Goal: Transaction & Acquisition: Purchase product/service

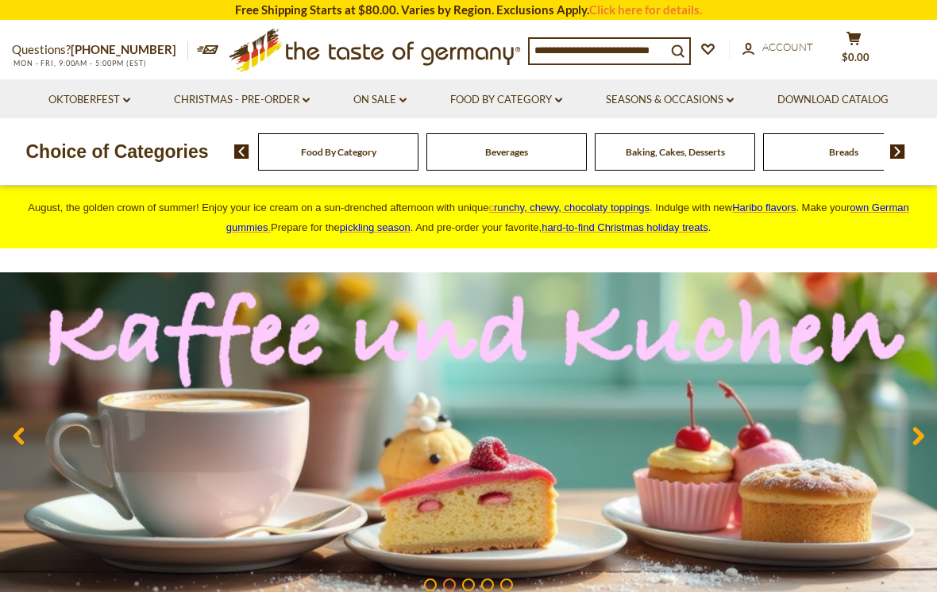
click at [558, 106] on link "Food By Category dropdown_arrow" at bounding box center [506, 99] width 112 height 17
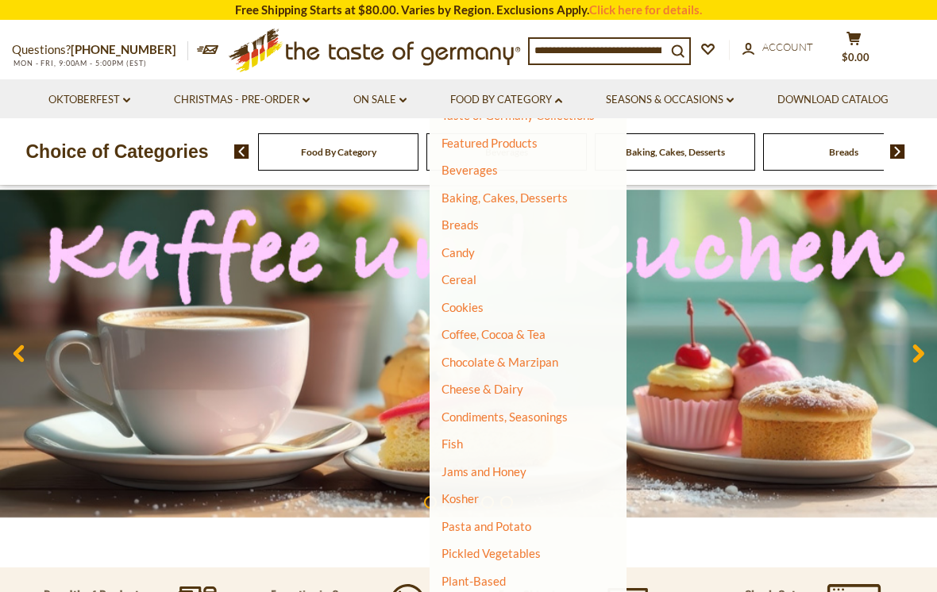
scroll to position [52, 0]
click at [462, 255] on link "Candy" at bounding box center [458, 254] width 33 height 14
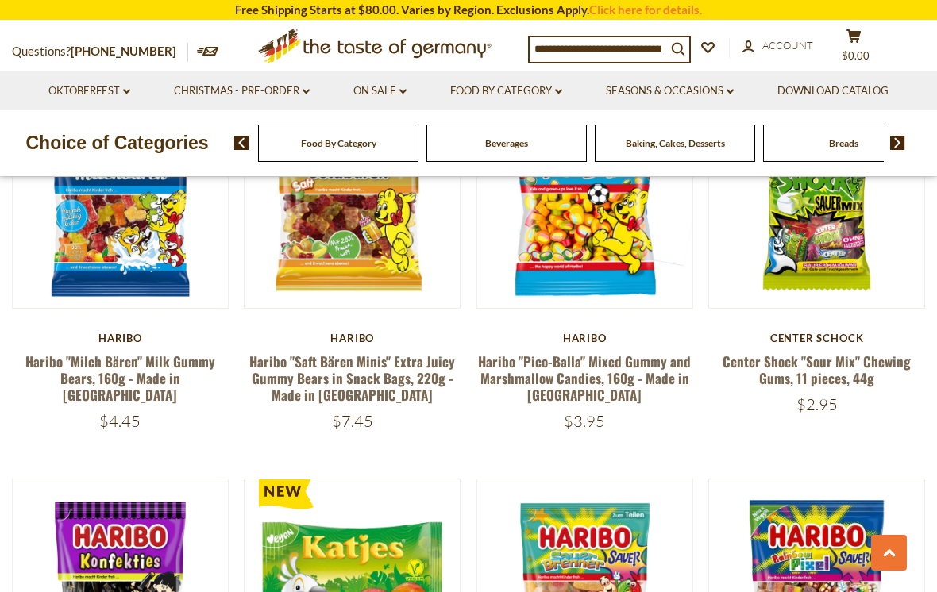
scroll to position [2844, 0]
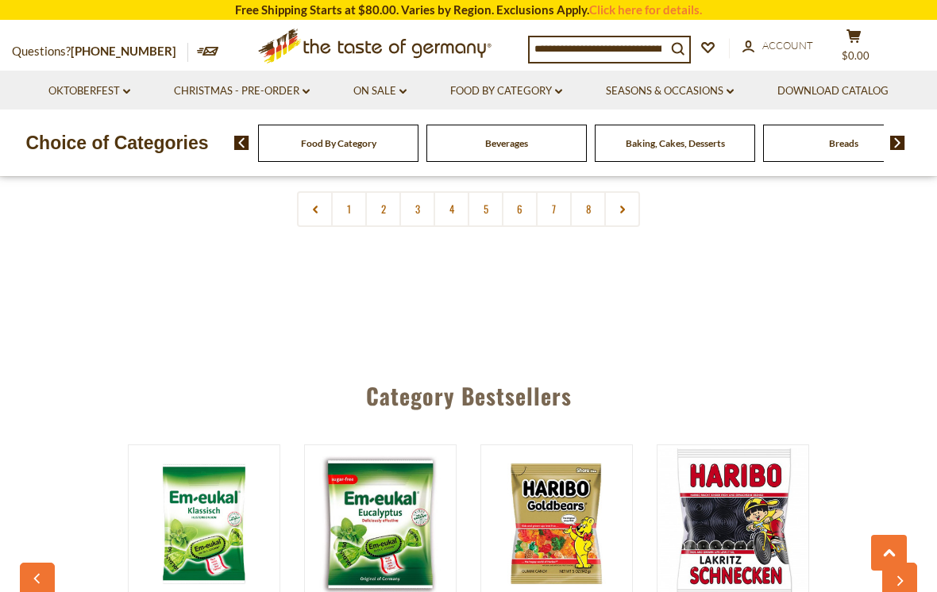
click at [647, 37] on input at bounding box center [598, 48] width 137 height 22
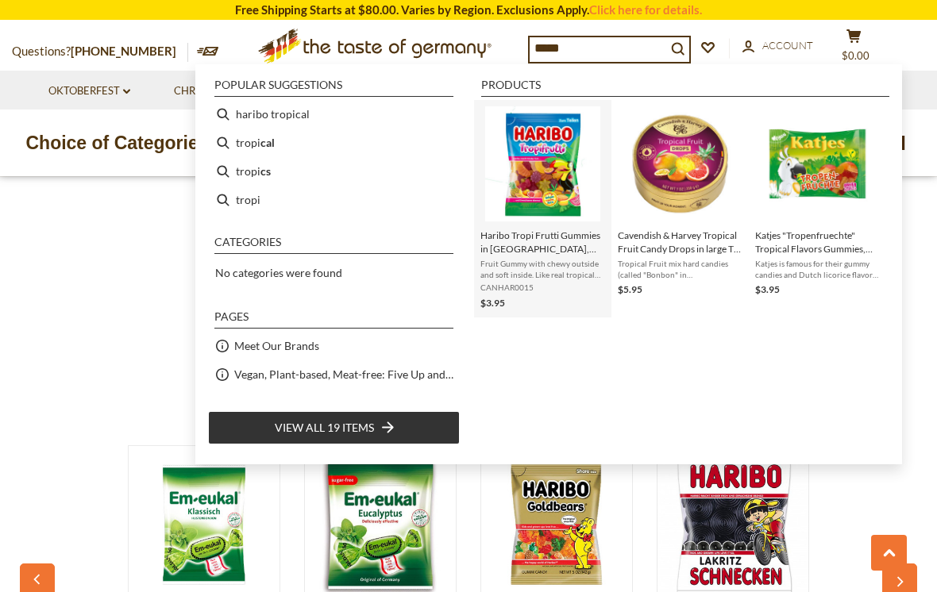
type input "*****"
click at [529, 173] on img "Haribo Tropi Frutti Gummies in Bag, 175g - Made In Germany" at bounding box center [542, 163] width 115 height 115
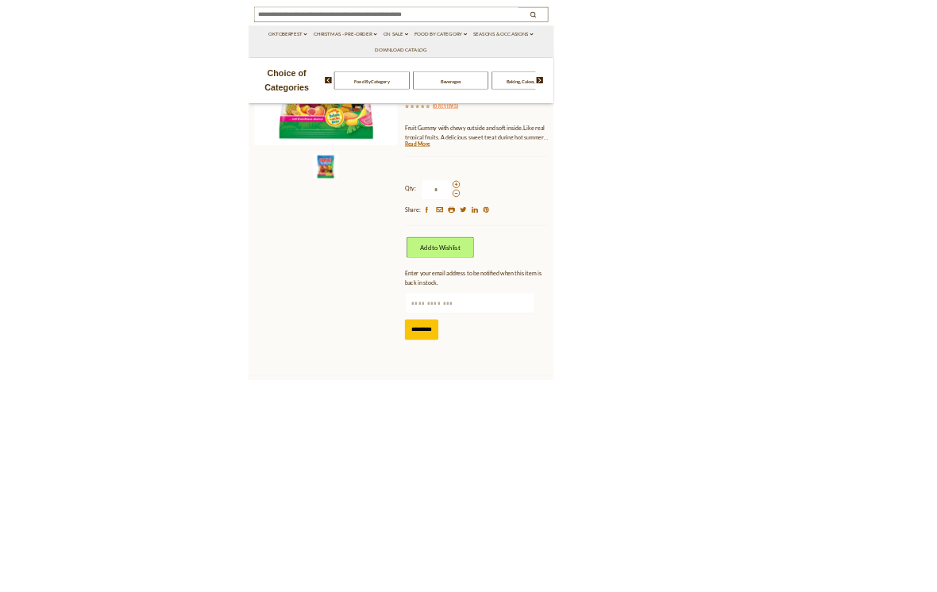
scroll to position [319, 0]
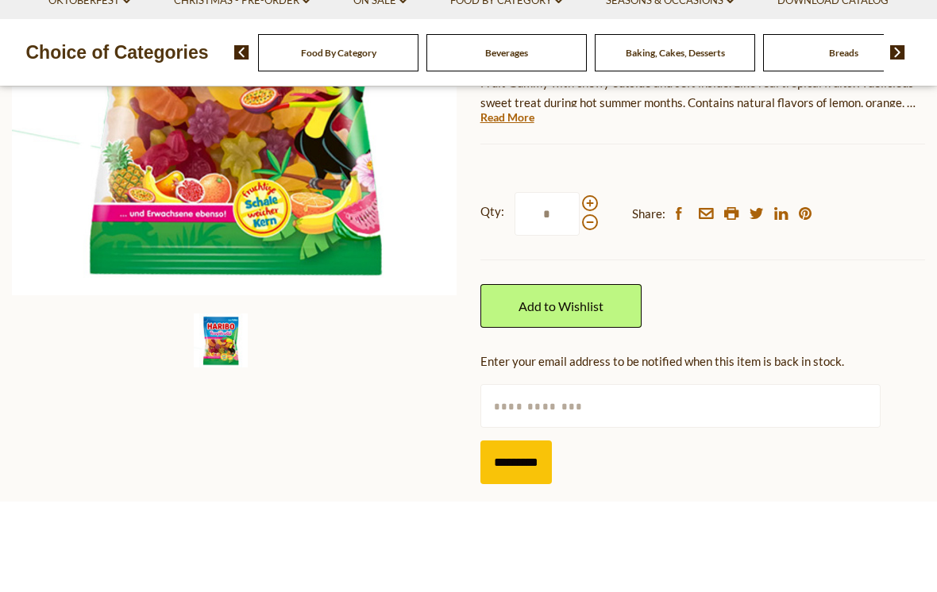
click at [38, 230] on img at bounding box center [235, 163] width 446 height 446
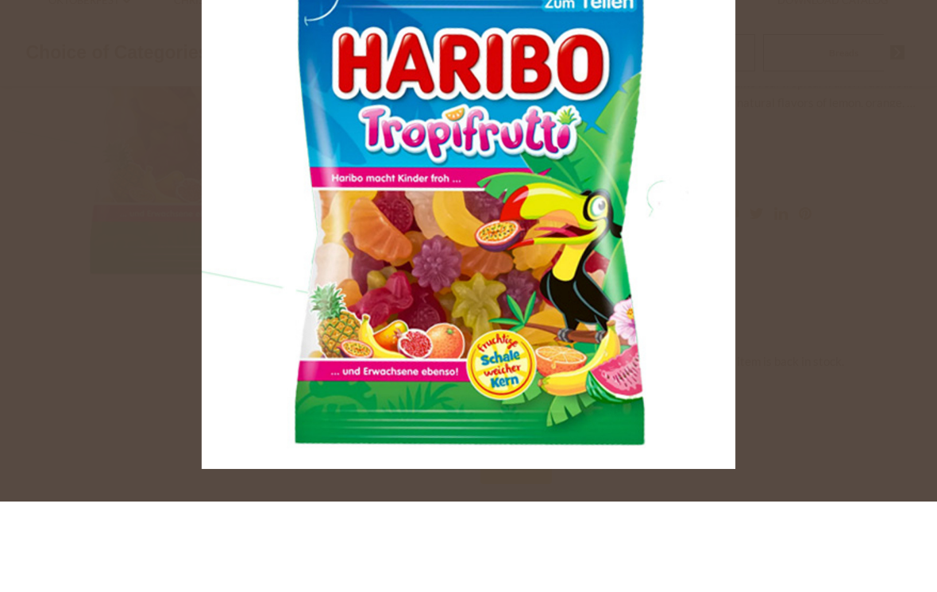
scroll to position [410, 0]
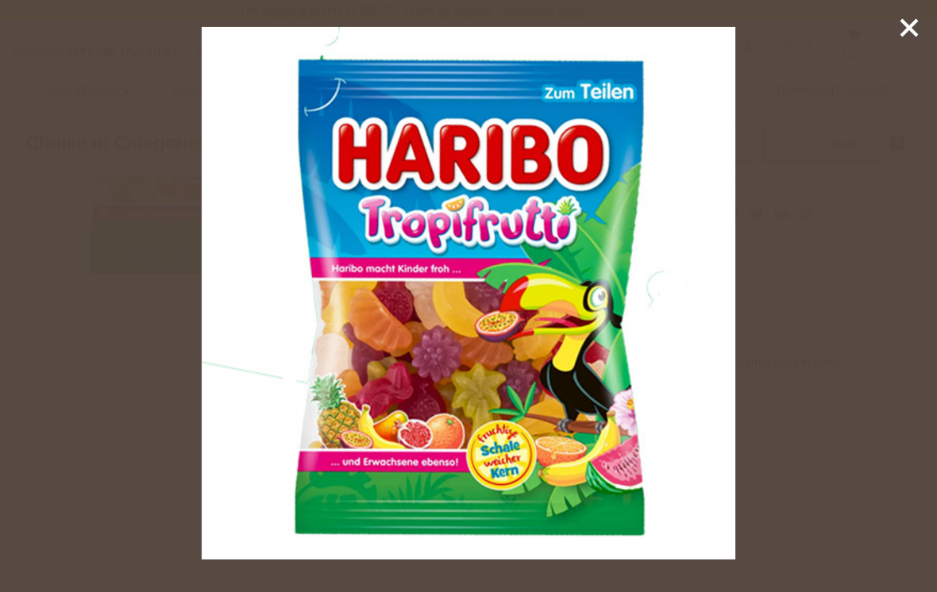
click at [870, 144] on div at bounding box center [468, 296] width 937 height 592
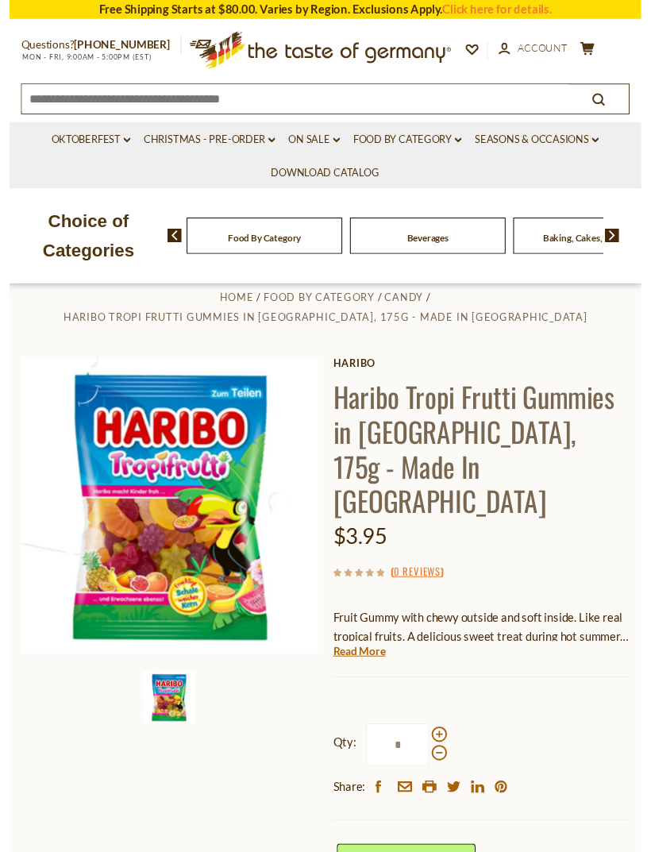
scroll to position [0, 0]
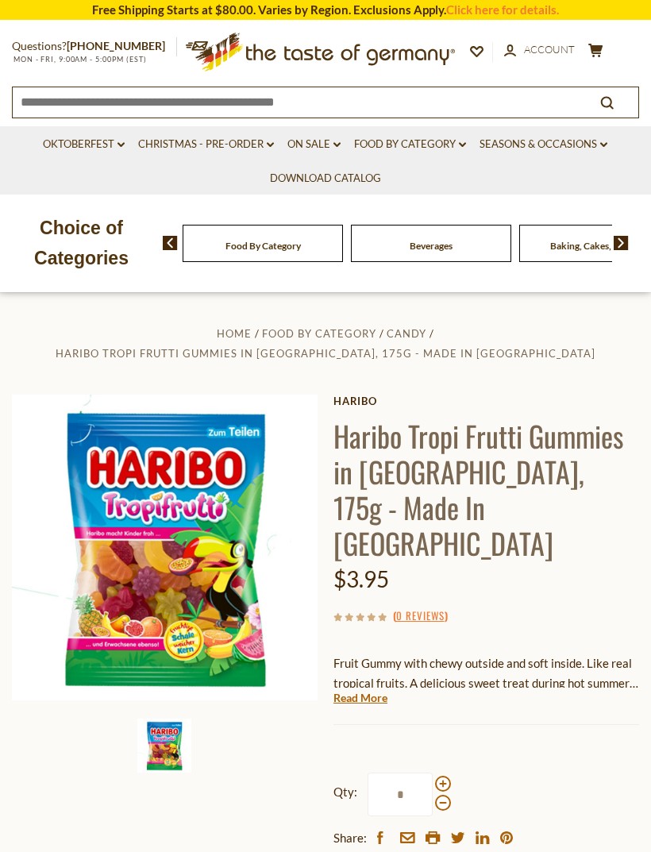
click at [508, 98] on input at bounding box center [294, 101] width 563 height 28
click at [505, 103] on input at bounding box center [294, 101] width 563 height 28
paste input "**********"
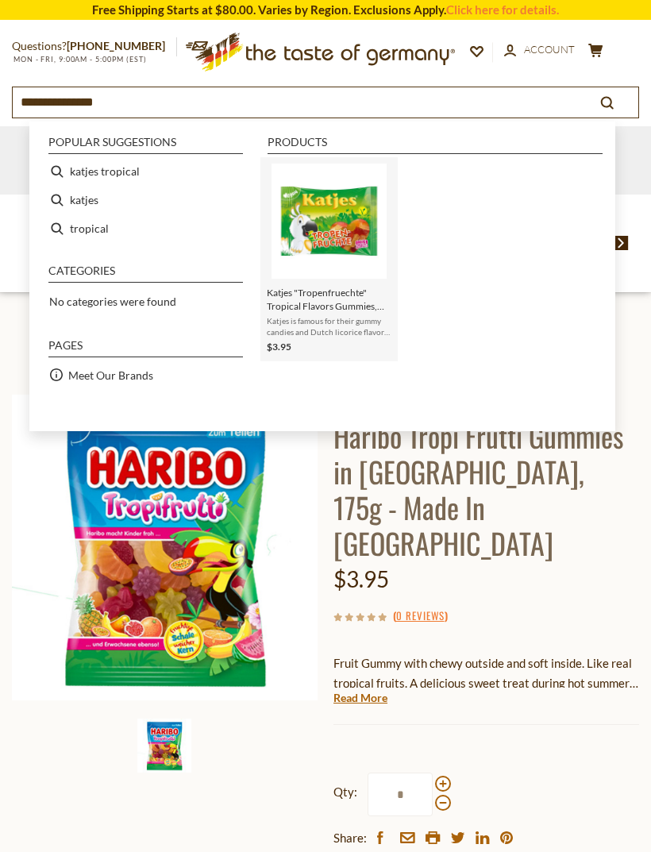
type input "**********"
click at [366, 204] on img "Instant Search Results" at bounding box center [329, 221] width 115 height 115
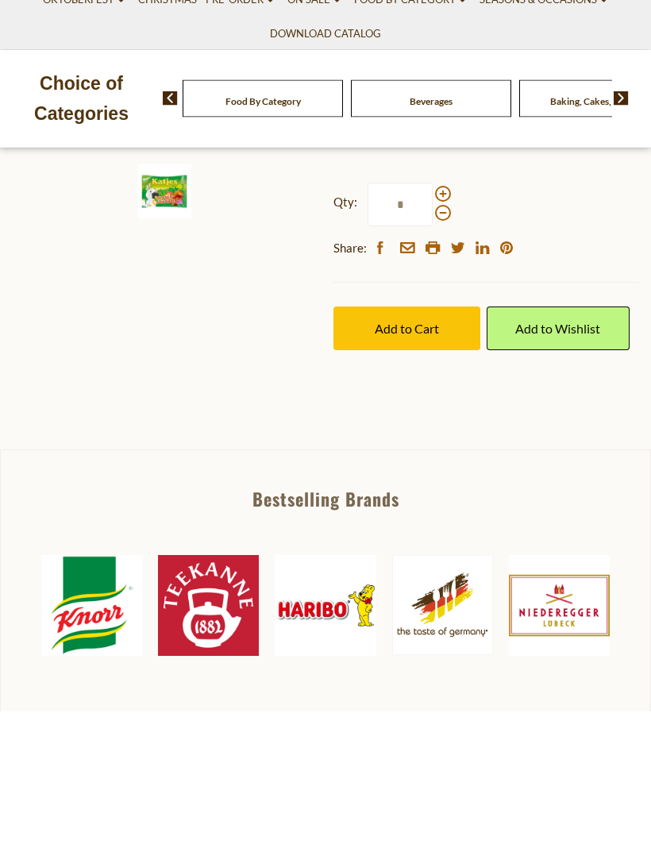
click at [263, 287] on img at bounding box center [165, 135] width 306 height 306
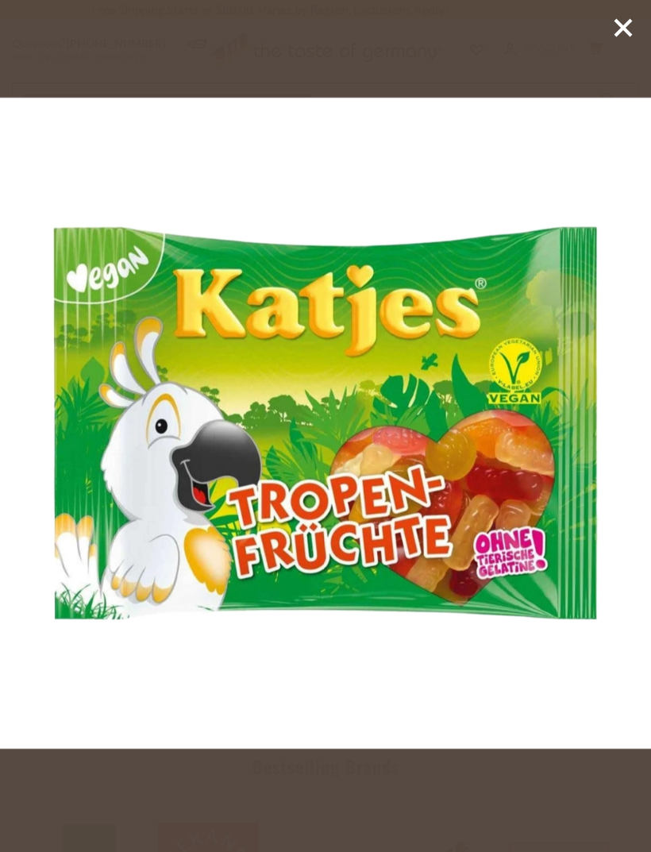
click at [611, 44] on div at bounding box center [325, 426] width 651 height 852
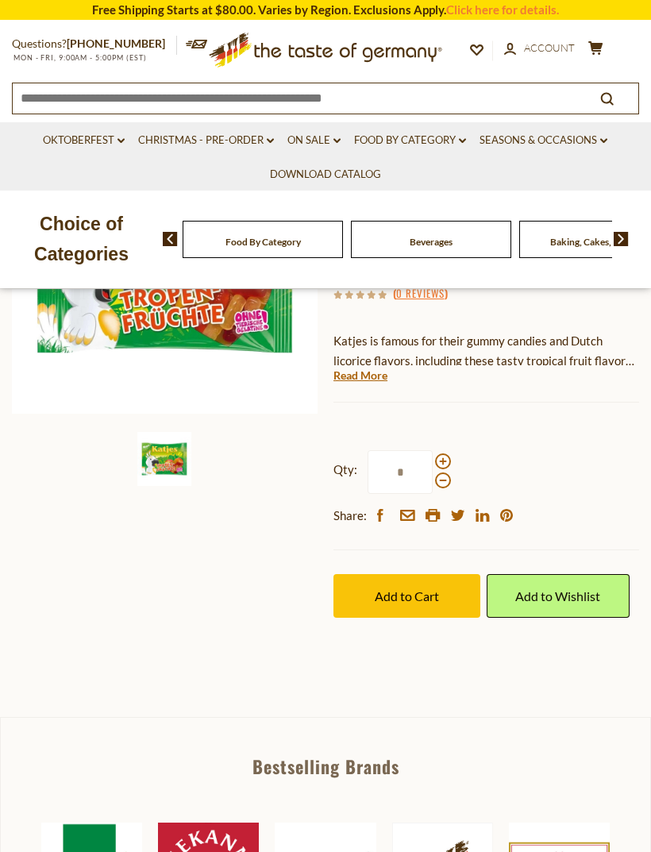
click at [616, 33] on icon at bounding box center [623, 28] width 24 height 24
click at [229, 135] on link "Christmas - PRE-ORDER dropdown_arrow" at bounding box center [206, 140] width 136 height 17
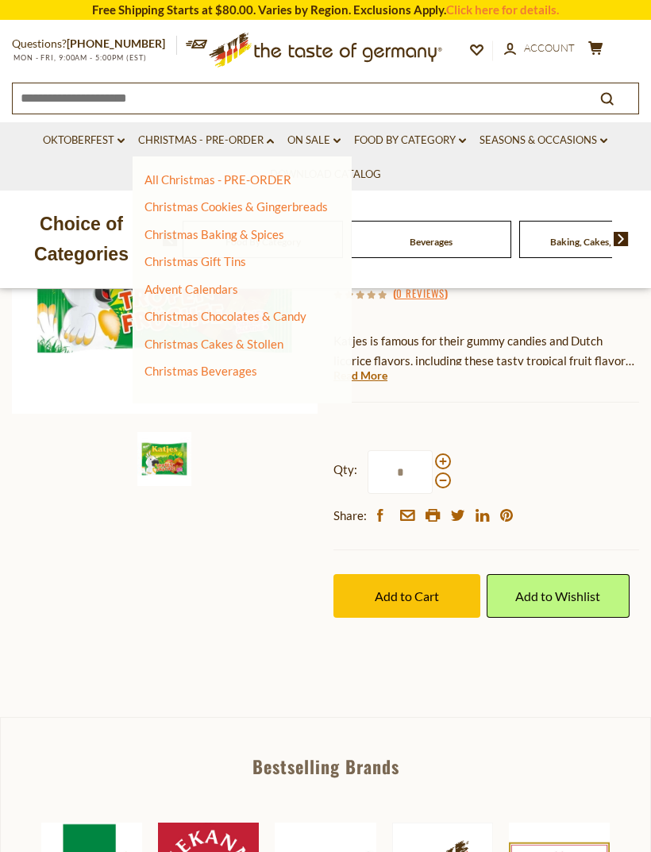
click at [329, 144] on link "On Sale dropdown_arrow" at bounding box center [313, 140] width 53 height 17
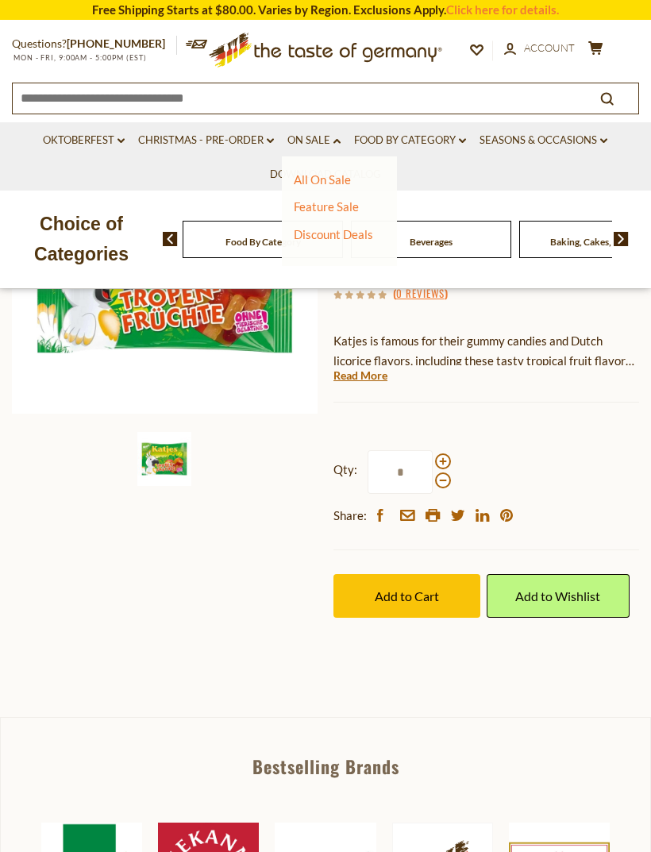
click at [465, 147] on link "Food By Category dropdown_arrow" at bounding box center [410, 140] width 112 height 17
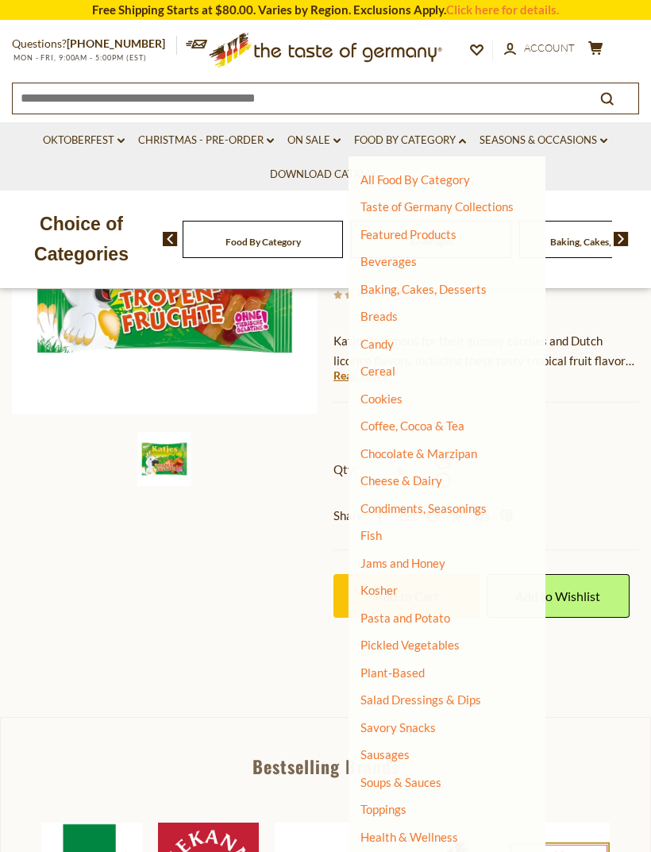
click at [433, 337] on li "Candy" at bounding box center [437, 345] width 153 height 16
click at [390, 348] on link "Candy" at bounding box center [377, 344] width 33 height 14
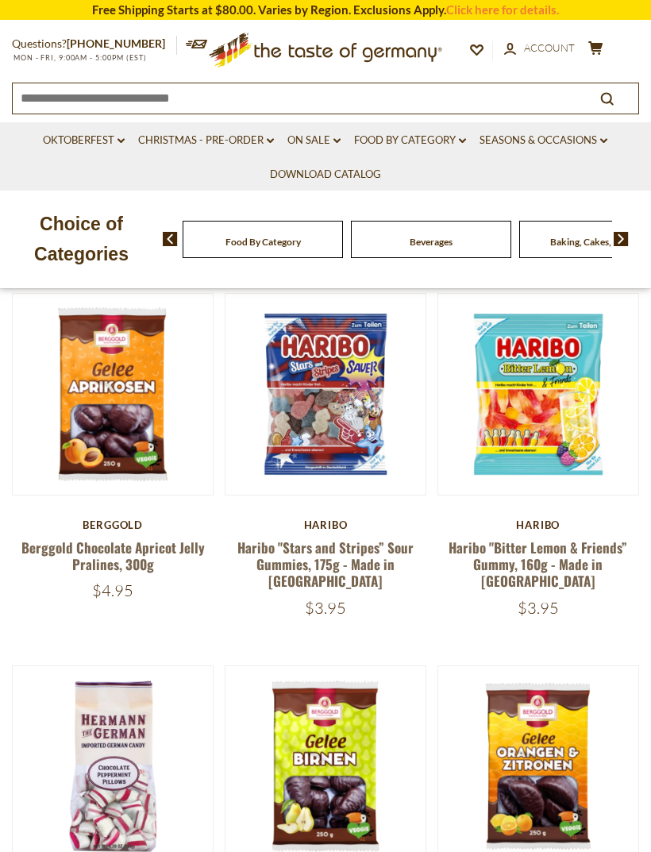
scroll to position [339, 0]
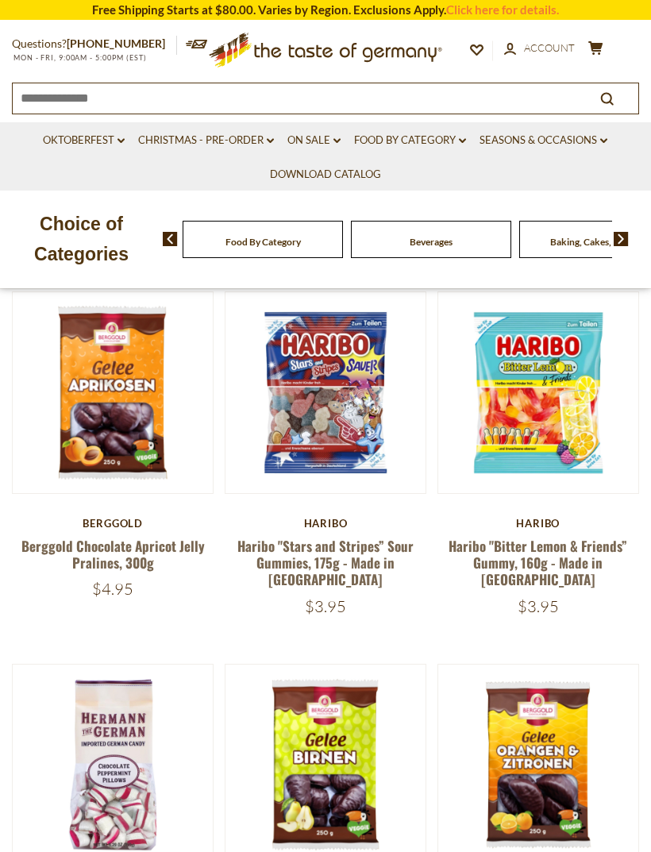
click at [95, 152] on button "Quick View" at bounding box center [113, 134] width 107 height 36
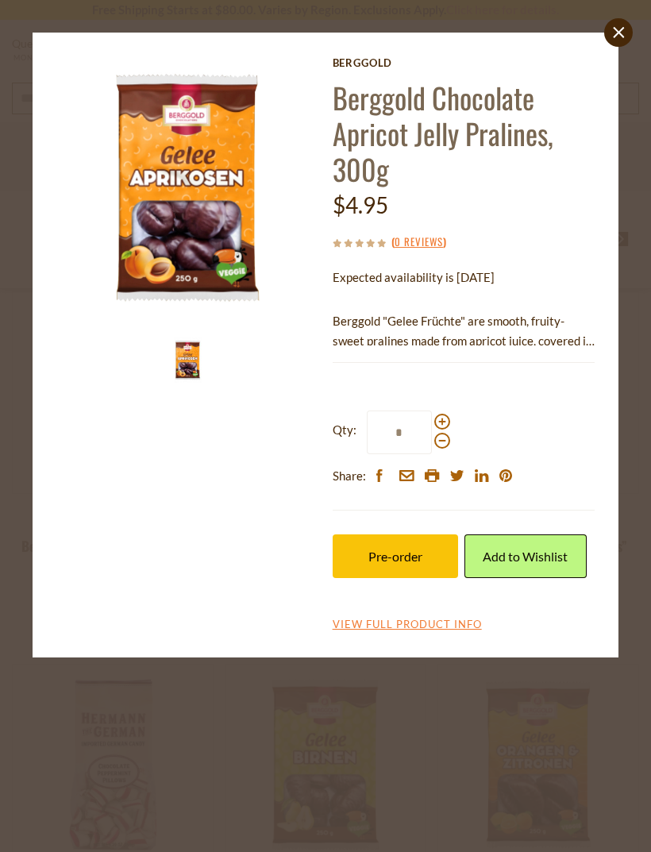
click at [560, 561] on link "Add to Wishlist" at bounding box center [526, 556] width 122 height 44
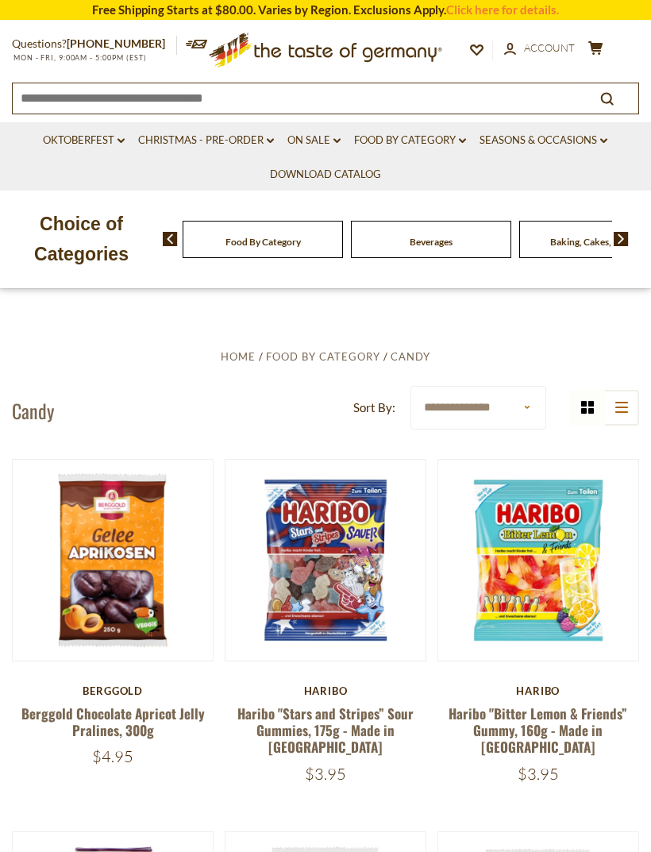
scroll to position [168, 0]
